Goal: Task Accomplishment & Management: Manage account settings

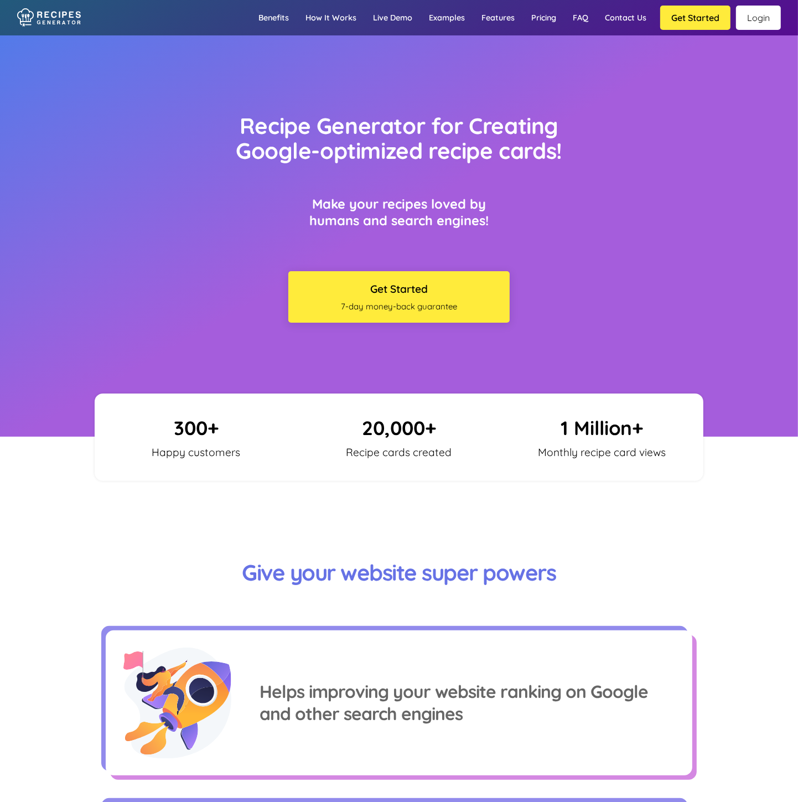
click at [792, 21] on div "× FAQ" at bounding box center [399, 17] width 798 height 35
click at [770, 21] on link "Login" at bounding box center [758, 18] width 45 height 24
click at [751, 25] on link "Login" at bounding box center [758, 18] width 45 height 24
